Goal: Navigation & Orientation: Find specific page/section

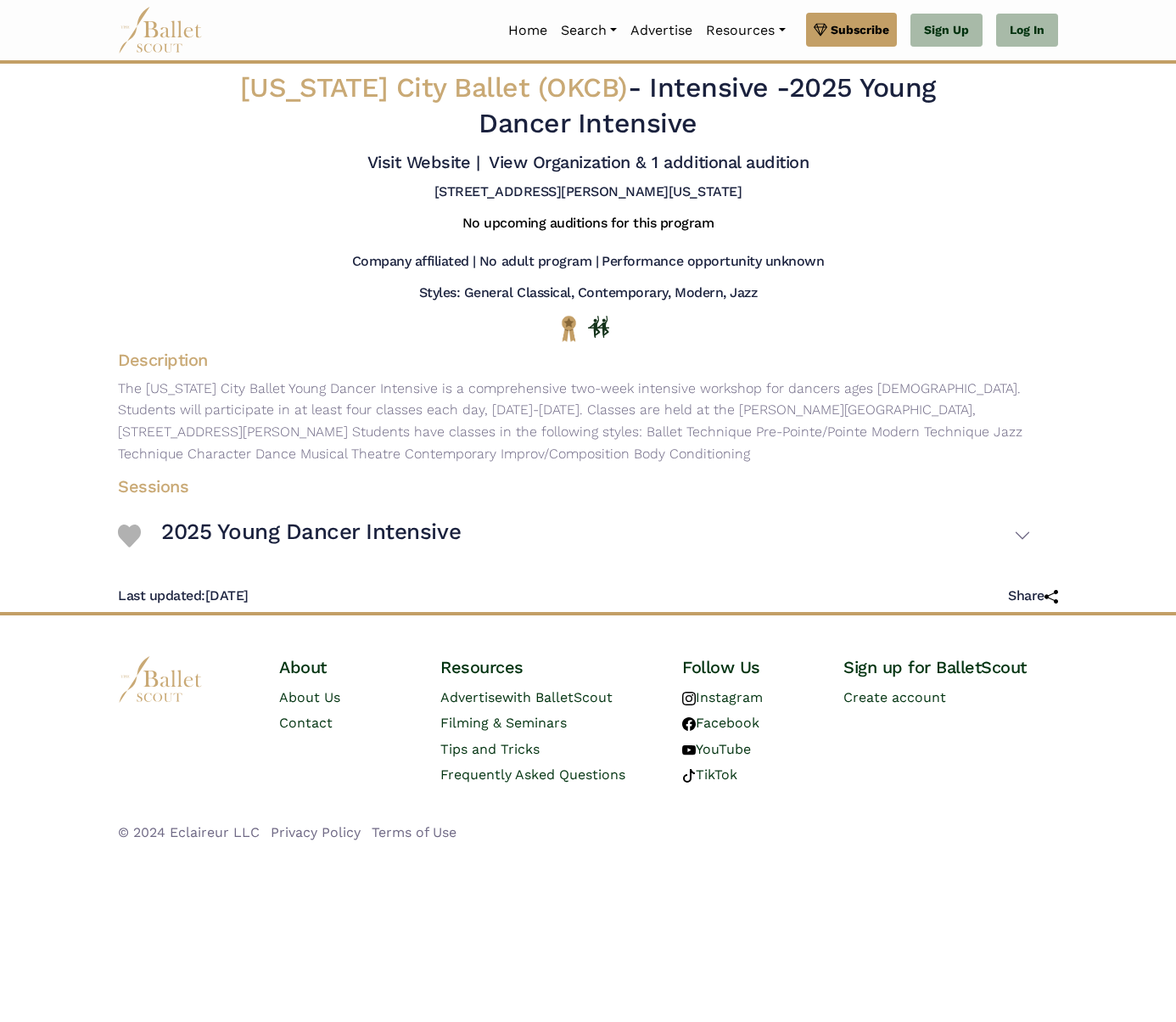
click at [163, 23] on img at bounding box center [160, 30] width 85 height 47
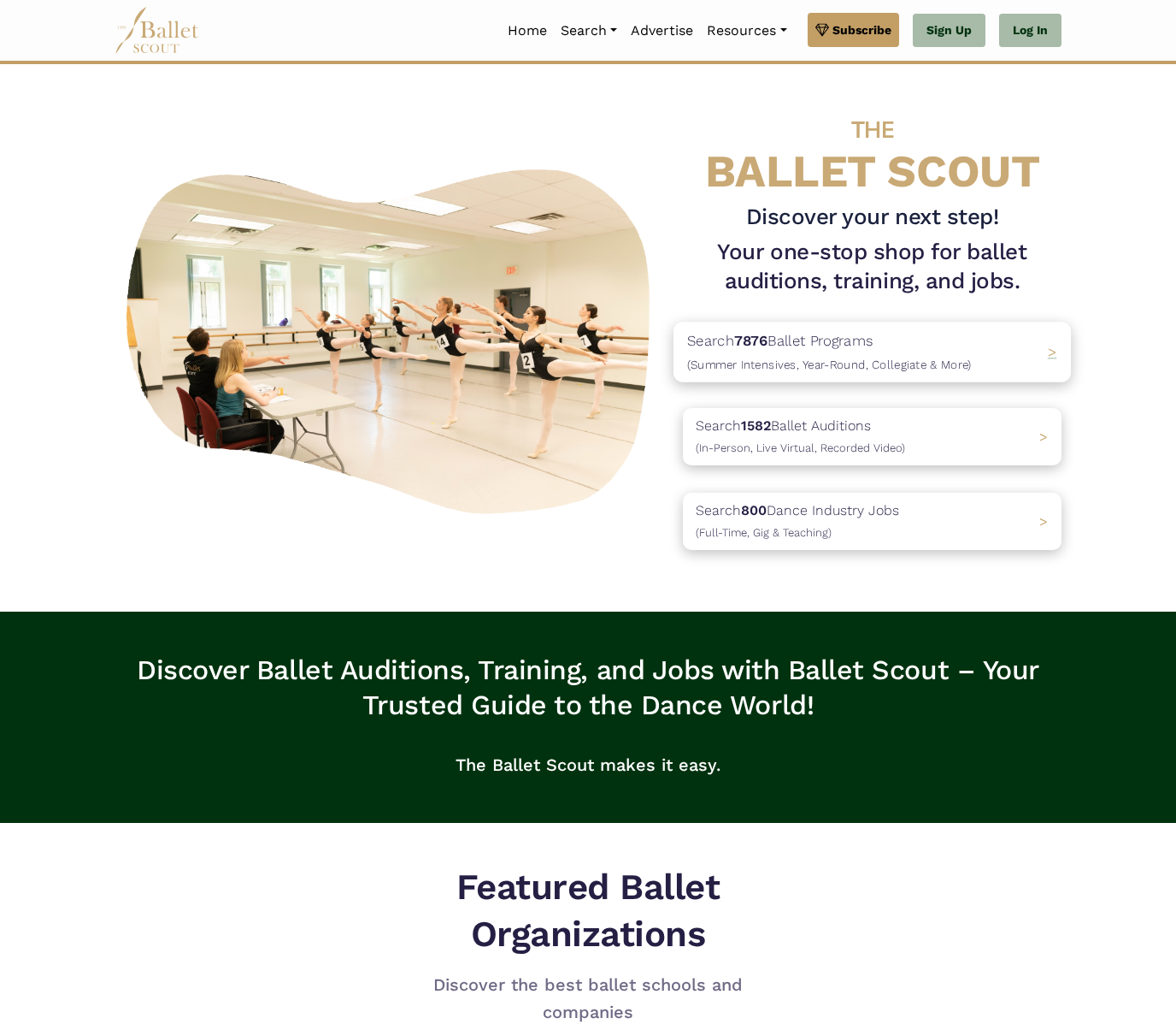
click at [868, 355] on p "Search 7876 Ballet Programs (Summer Intensives, Year-Round, Collegiate & More)" at bounding box center [830, 352] width 285 height 46
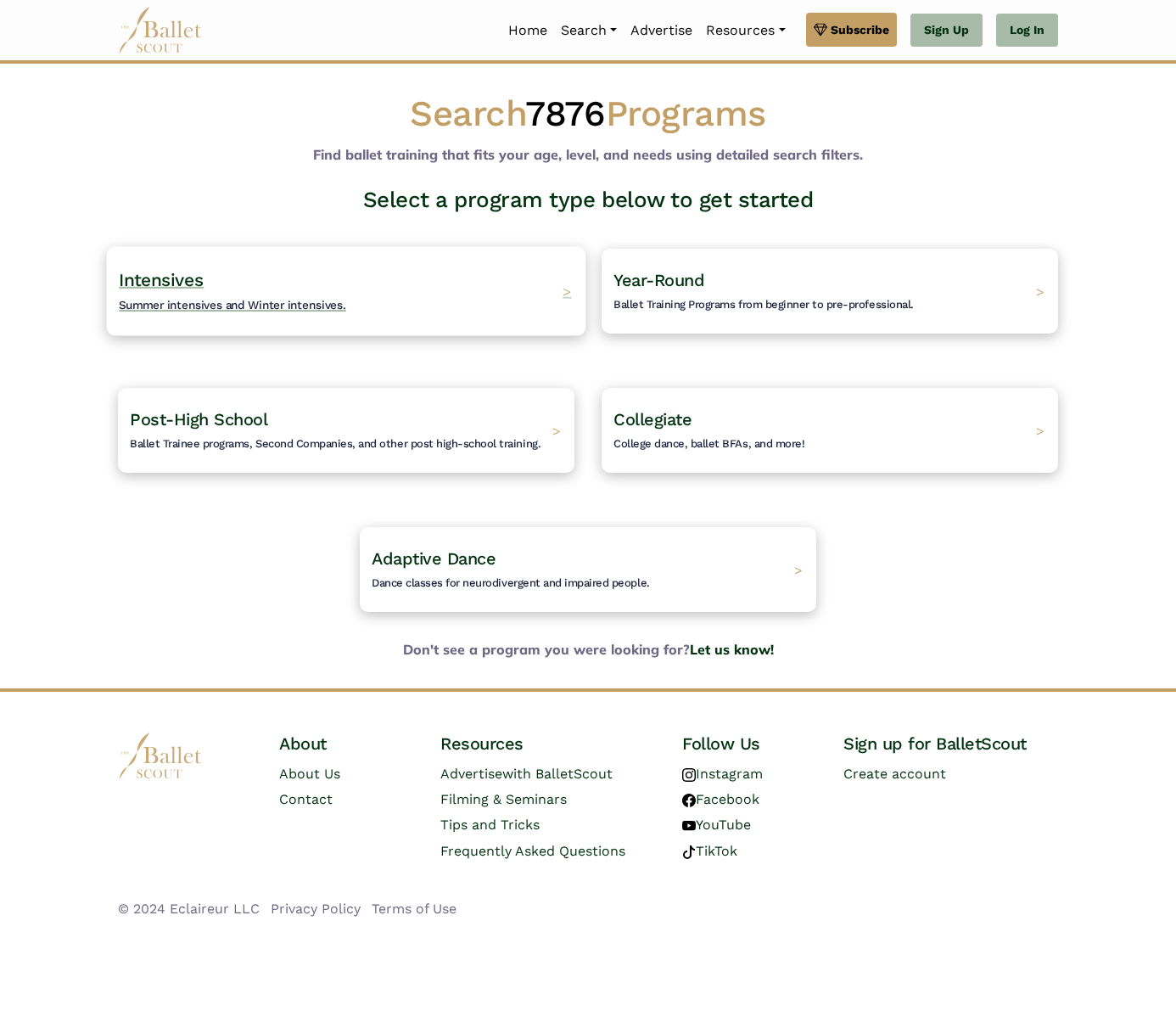
click at [374, 310] on div "Intensives Summer intensives and Winter intensives. >" at bounding box center [347, 290] width 480 height 89
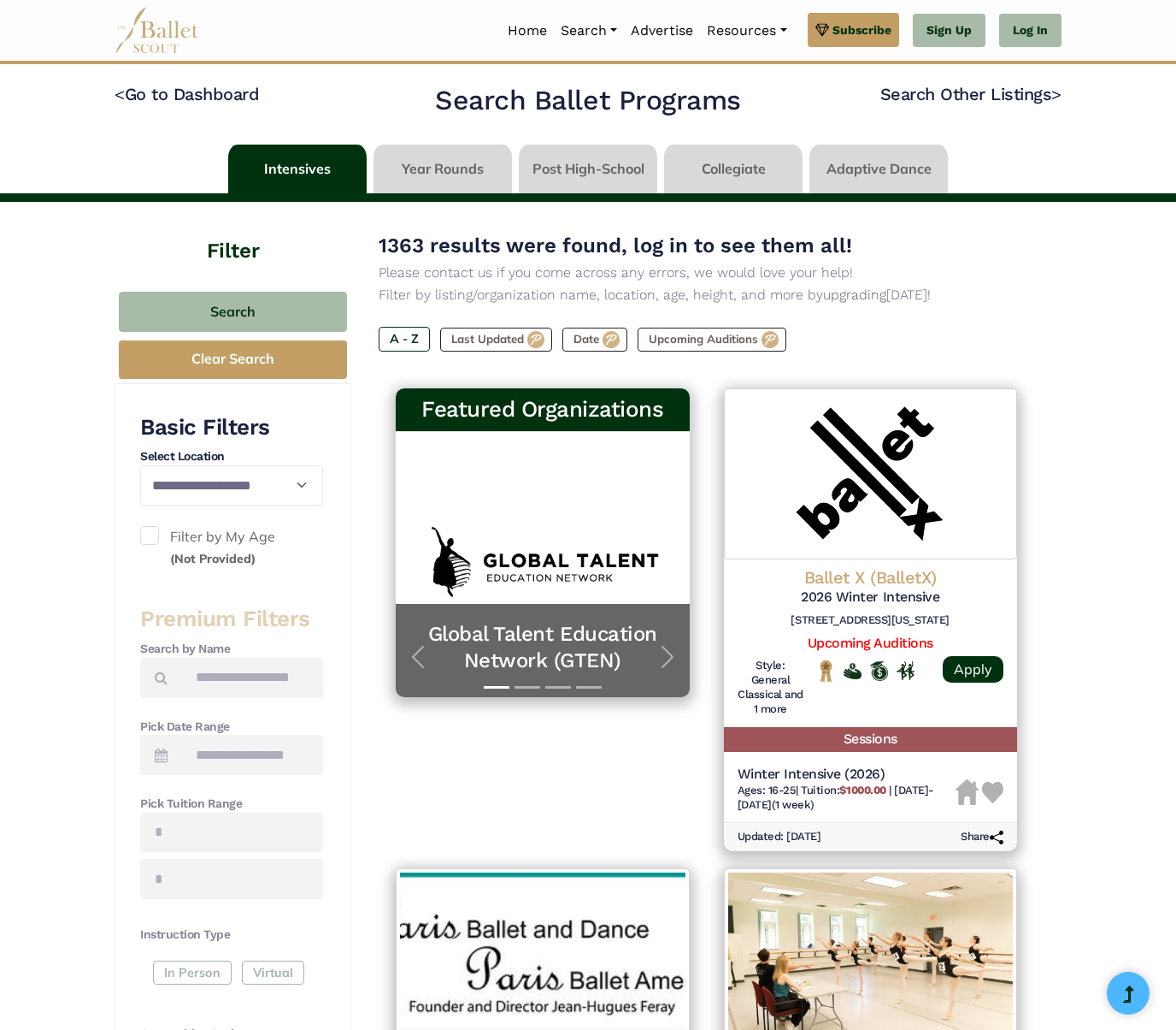
click at [159, 43] on img at bounding box center [157, 30] width 86 height 47
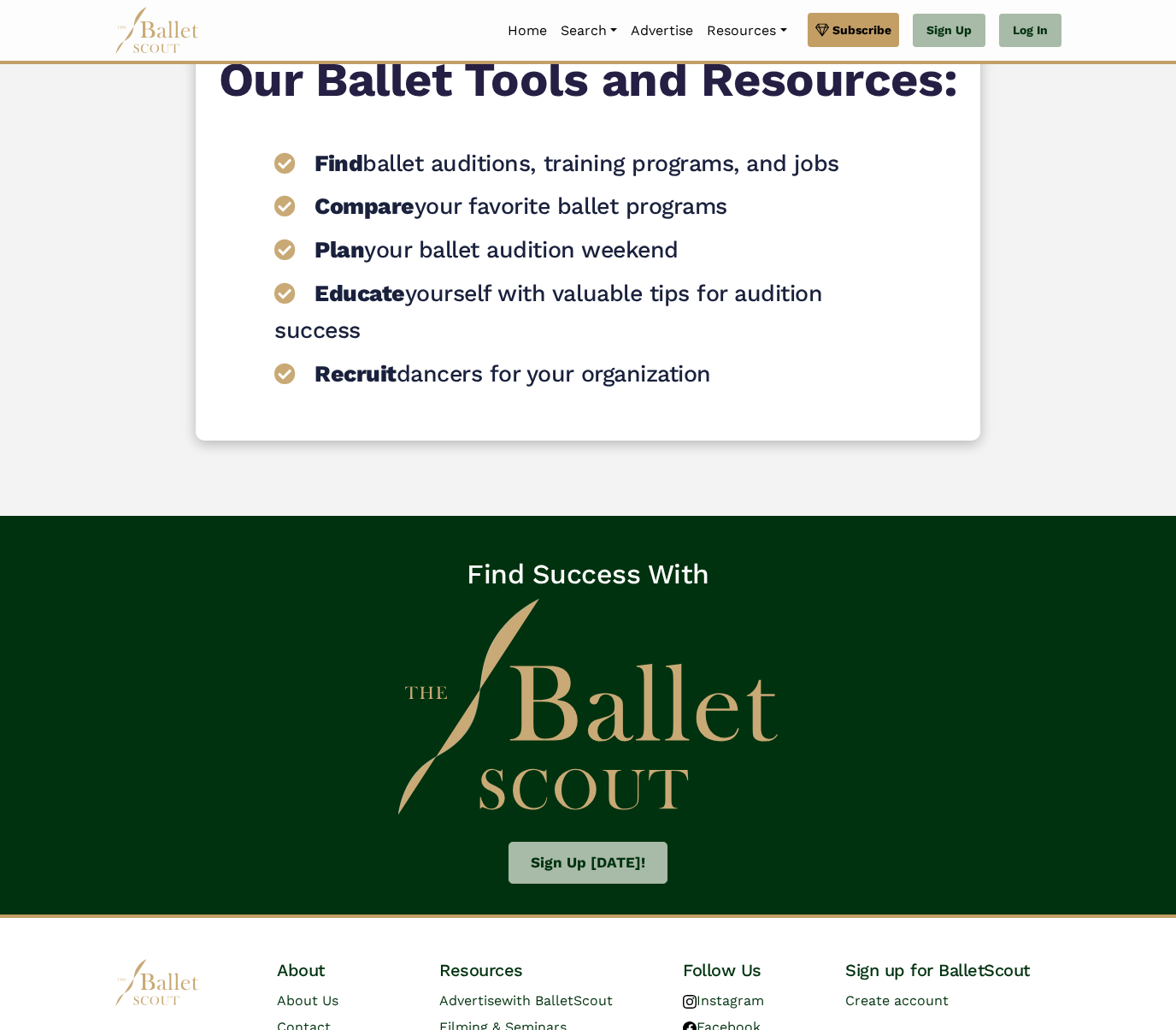
scroll to position [2357, 0]
